Goal: Task Accomplishment & Management: Manage account settings

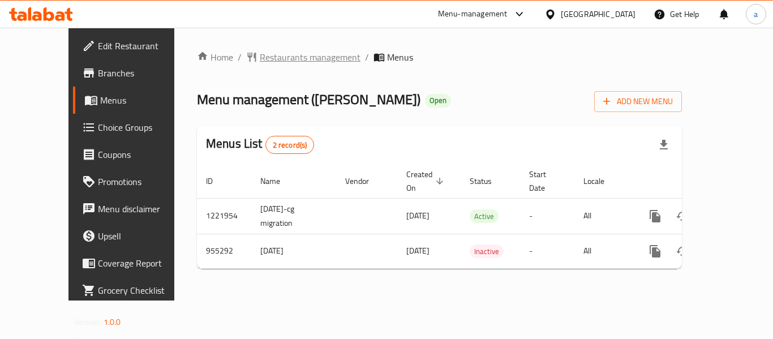
click at [274, 58] on span "Restaurants management" at bounding box center [310, 57] width 101 height 14
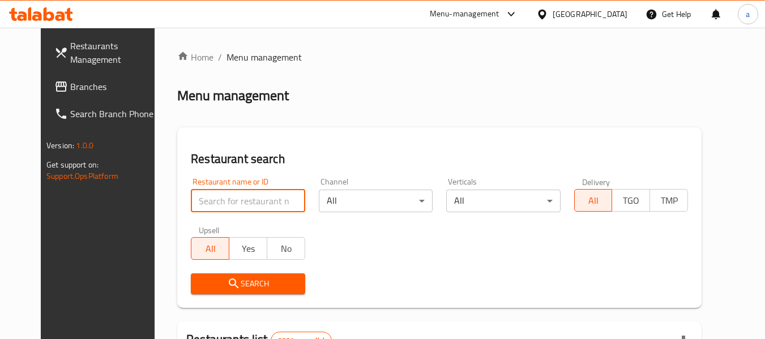
click at [202, 199] on input "search" at bounding box center [248, 201] width 114 height 23
paste input "659537"
type input "659537"
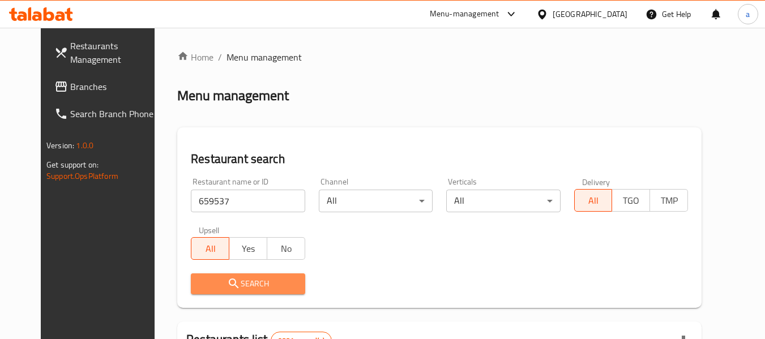
click at [241, 284] on span "Search" at bounding box center [248, 284] width 96 height 14
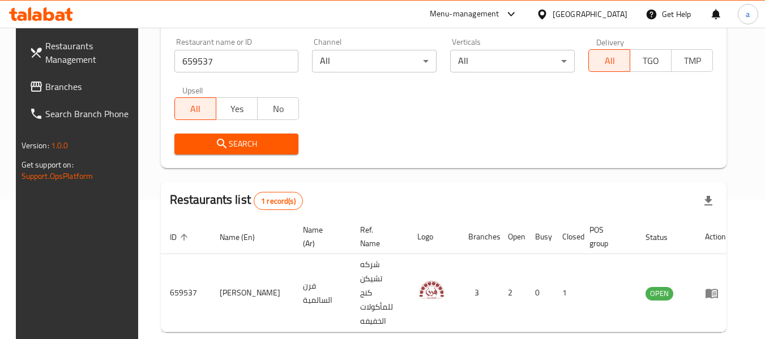
scroll to position [156, 0]
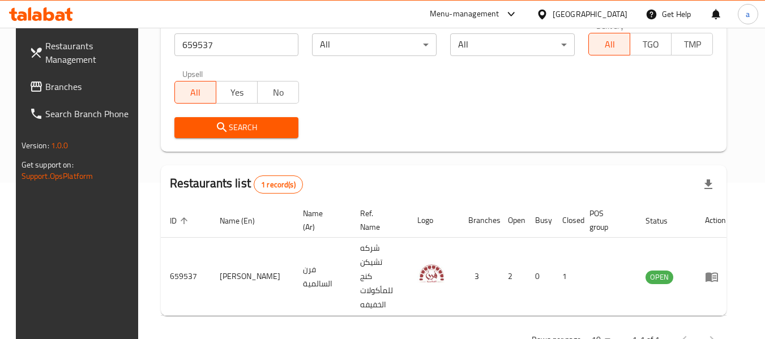
click at [552, 17] on div at bounding box center [544, 14] width 16 height 12
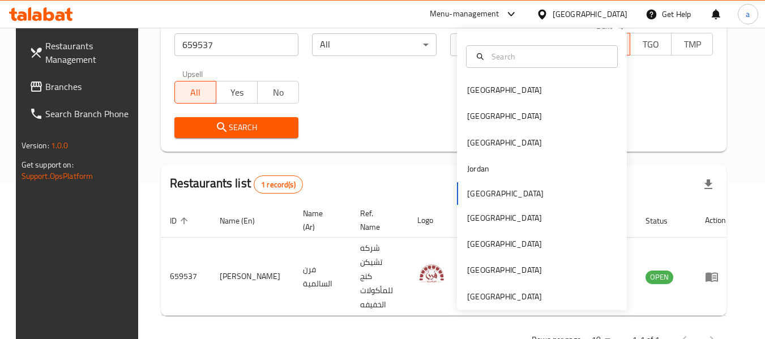
click at [567, 306] on div "[GEOGRAPHIC_DATA] [GEOGRAPHIC_DATA] [GEOGRAPHIC_DATA] [GEOGRAPHIC_DATA] [GEOGRA…" at bounding box center [542, 169] width 170 height 281
click at [560, 302] on div "[GEOGRAPHIC_DATA]" at bounding box center [542, 297] width 170 height 26
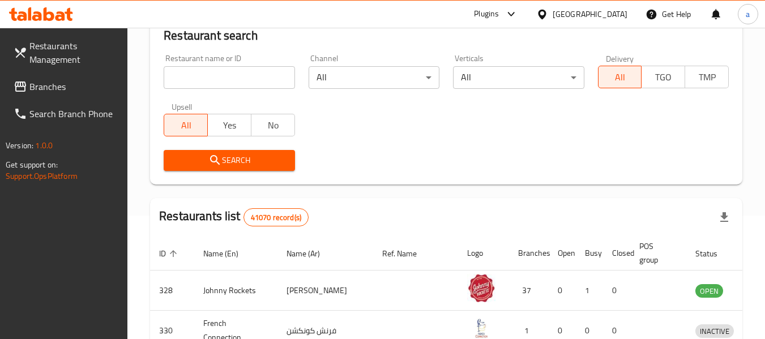
scroll to position [156, 0]
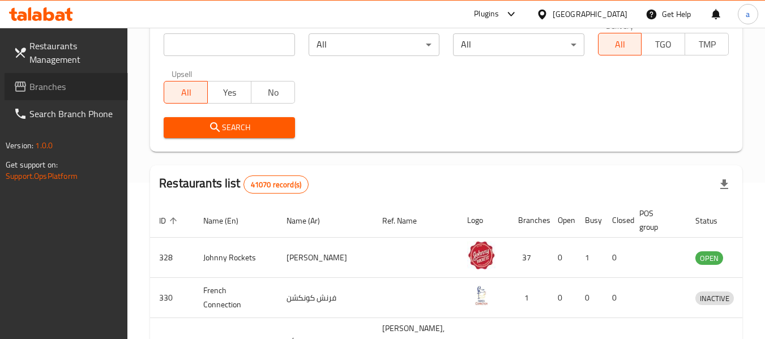
click at [69, 83] on span "Branches" at bounding box center [73, 87] width 89 height 14
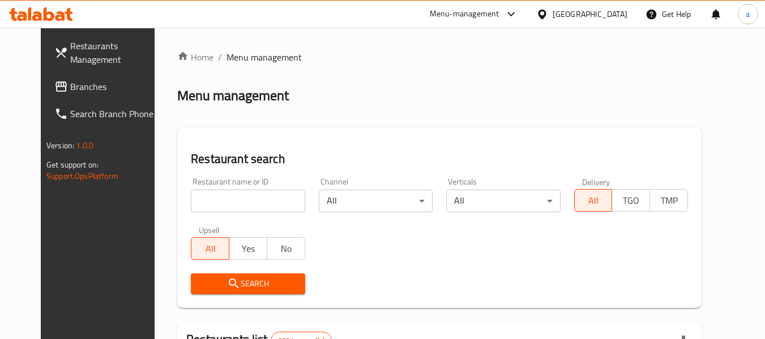
click at [243, 207] on input "search" at bounding box center [248, 201] width 114 height 23
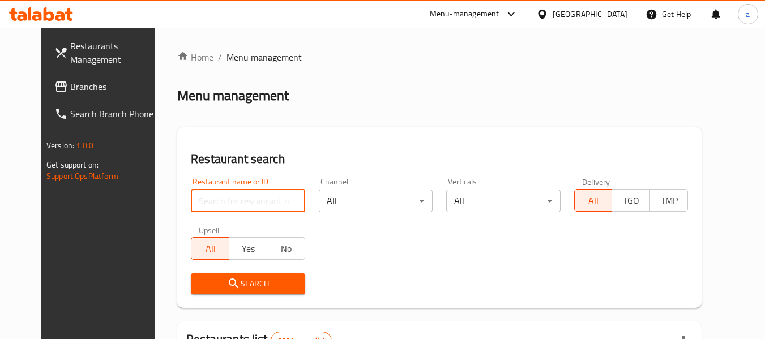
paste input "22631"
type input "22631"
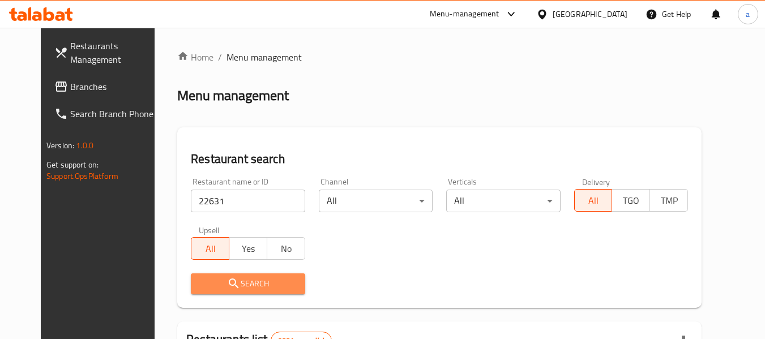
click at [260, 279] on span "Search" at bounding box center [248, 284] width 96 height 14
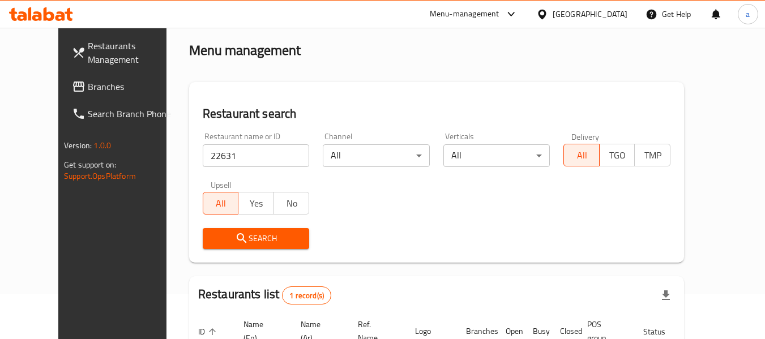
scroll to position [156, 0]
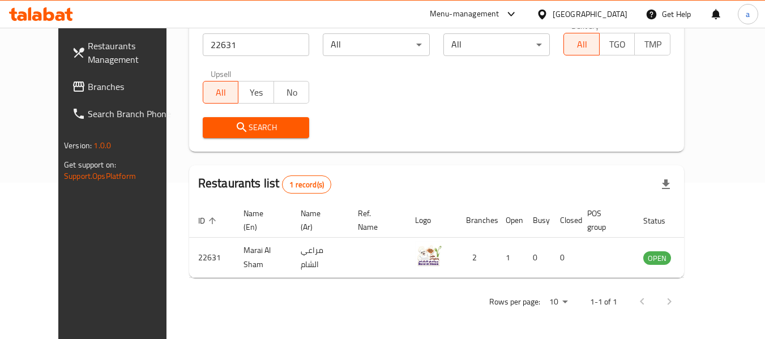
click at [552, 18] on div at bounding box center [544, 14] width 16 height 12
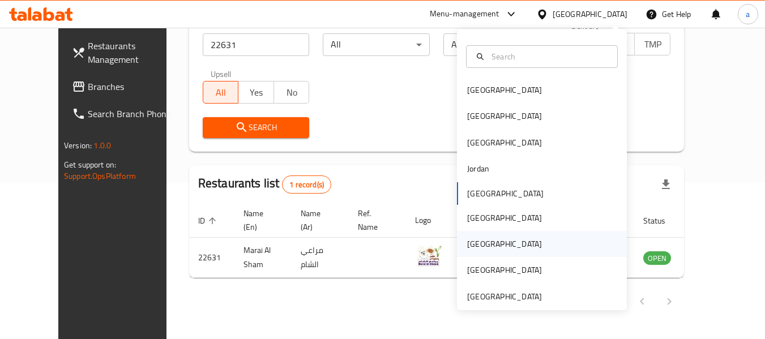
click at [515, 244] on div "[GEOGRAPHIC_DATA]" at bounding box center [542, 244] width 170 height 26
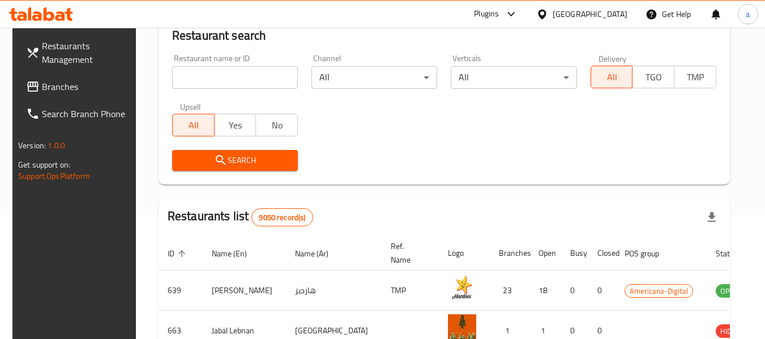
scroll to position [156, 0]
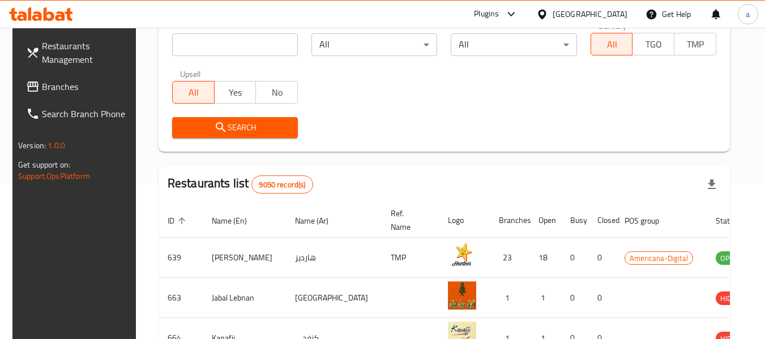
click at [55, 91] on span "Branches" at bounding box center [86, 87] width 89 height 14
